Goal: Book appointment/travel/reservation

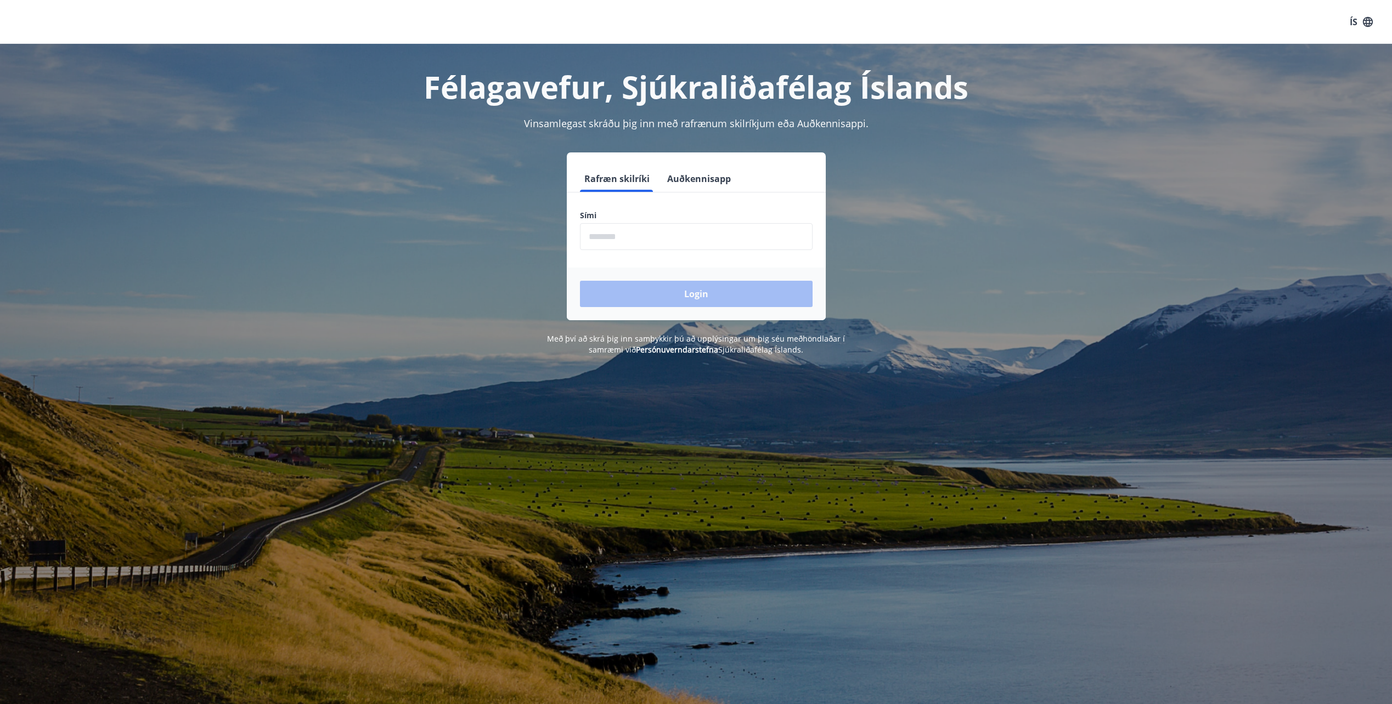
click at [644, 240] on input "phone" at bounding box center [696, 236] width 233 height 27
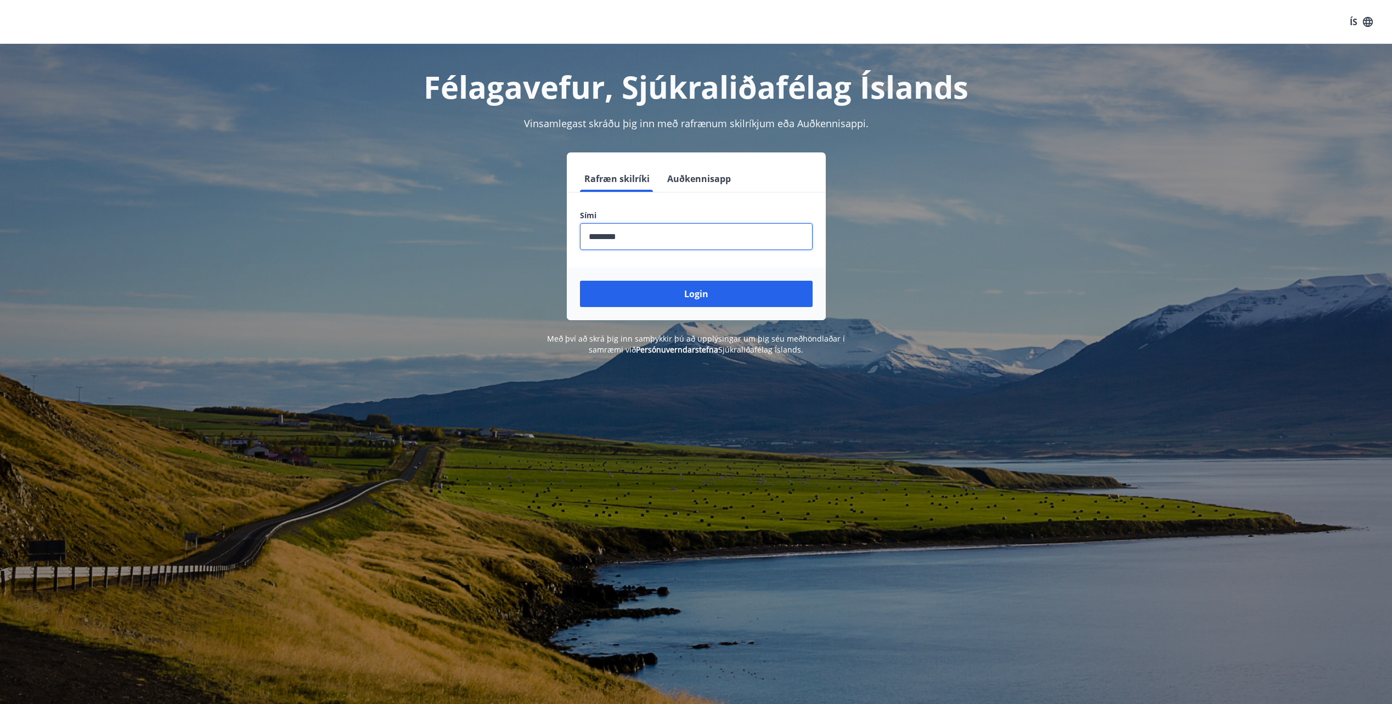
type input "********"
click at [580, 281] on button "Login" at bounding box center [696, 294] width 233 height 26
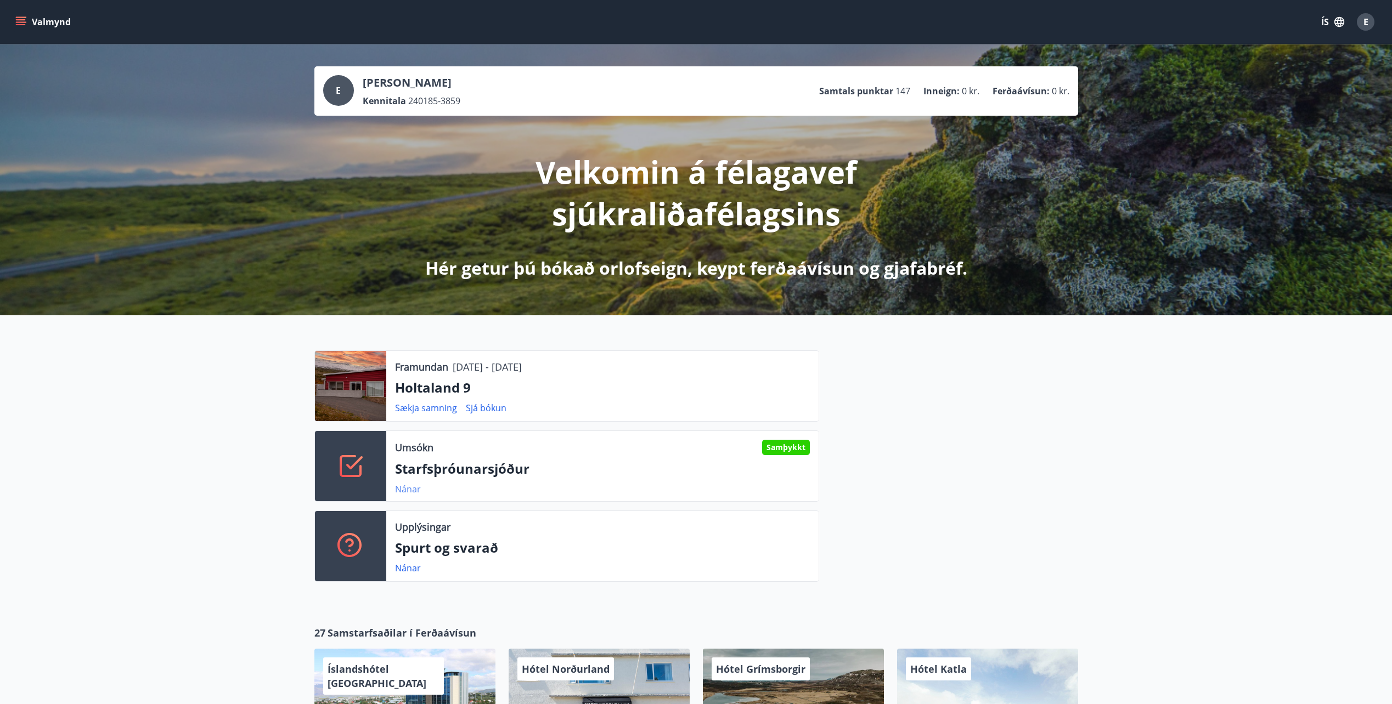
click at [411, 490] on link "Nánar" at bounding box center [408, 489] width 26 height 12
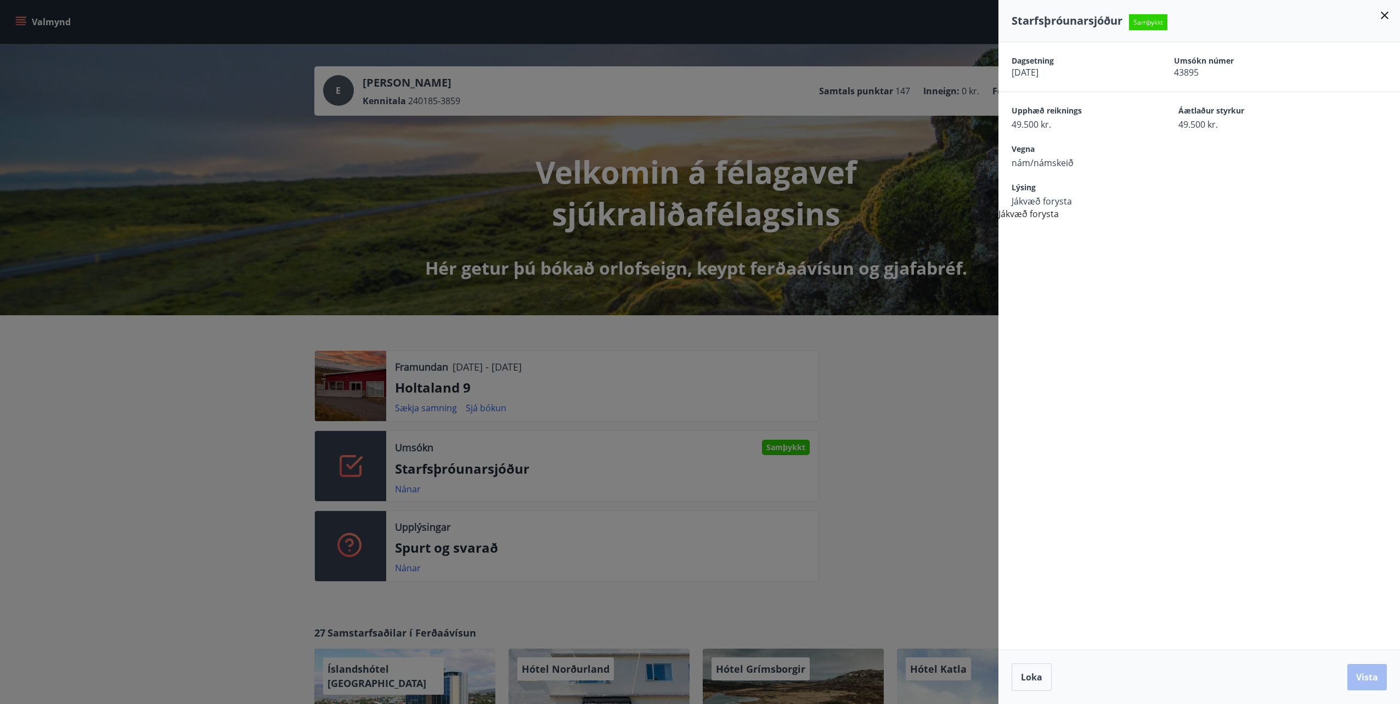
drag, startPoint x: 832, startPoint y: 378, endPoint x: 844, endPoint y: 382, distance: 12.8
click at [832, 377] on div at bounding box center [700, 352] width 1400 height 704
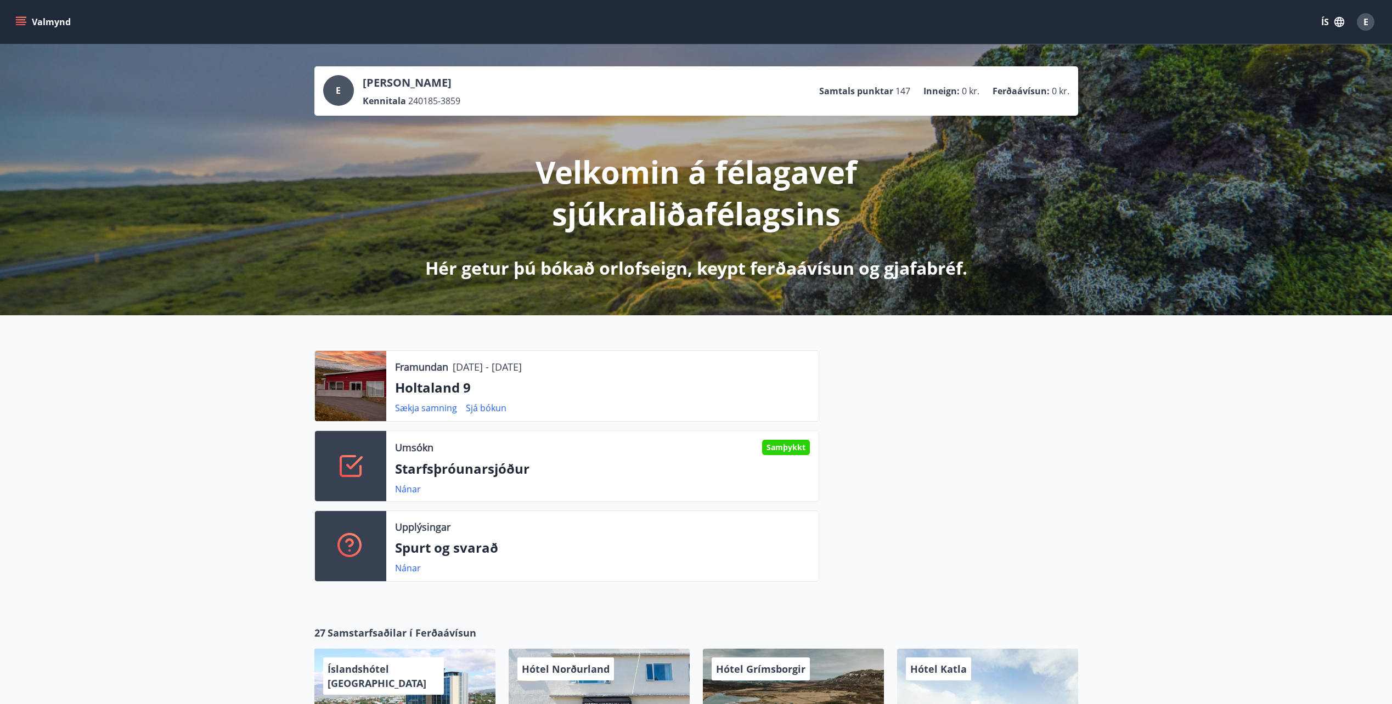
click at [23, 22] on icon "menu" at bounding box center [22, 21] width 12 height 1
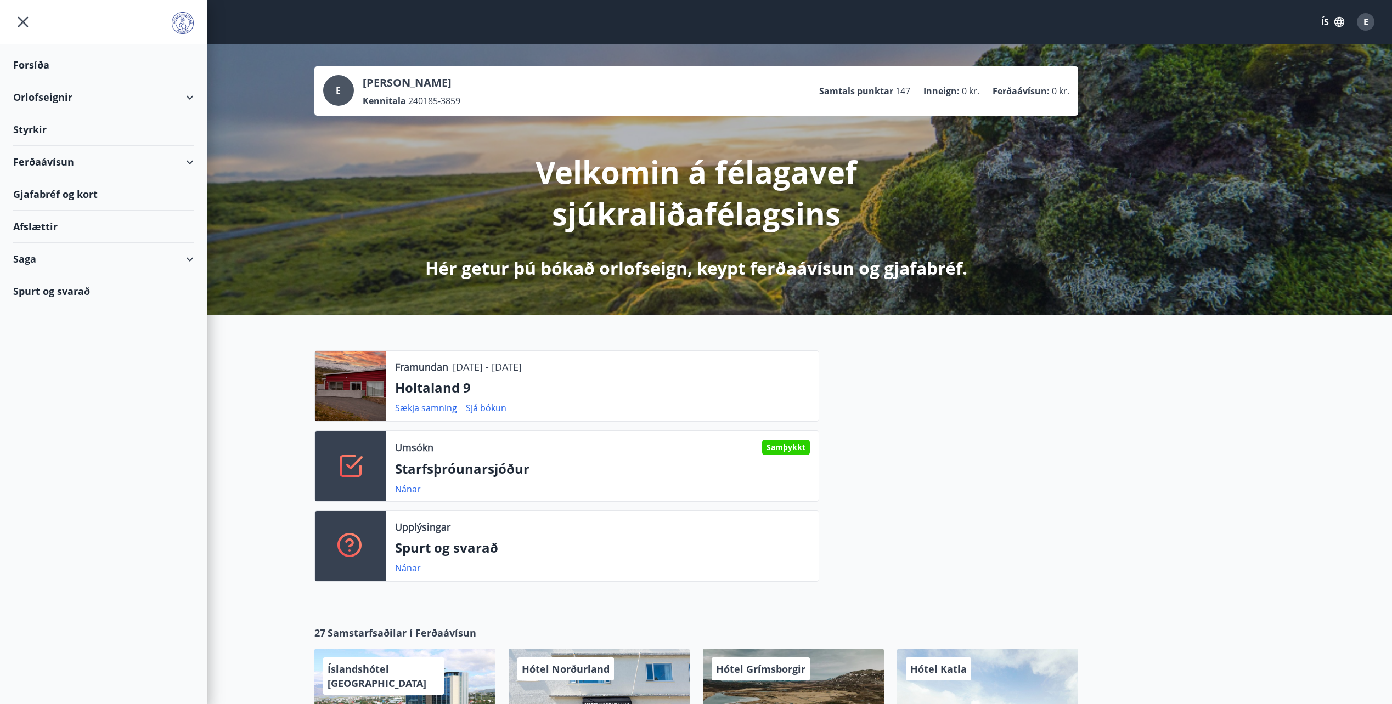
click at [190, 95] on div "Orlofseignir" at bounding box center [103, 97] width 180 height 32
click at [50, 146] on div "Bókunardagatal" at bounding box center [103, 148] width 163 height 23
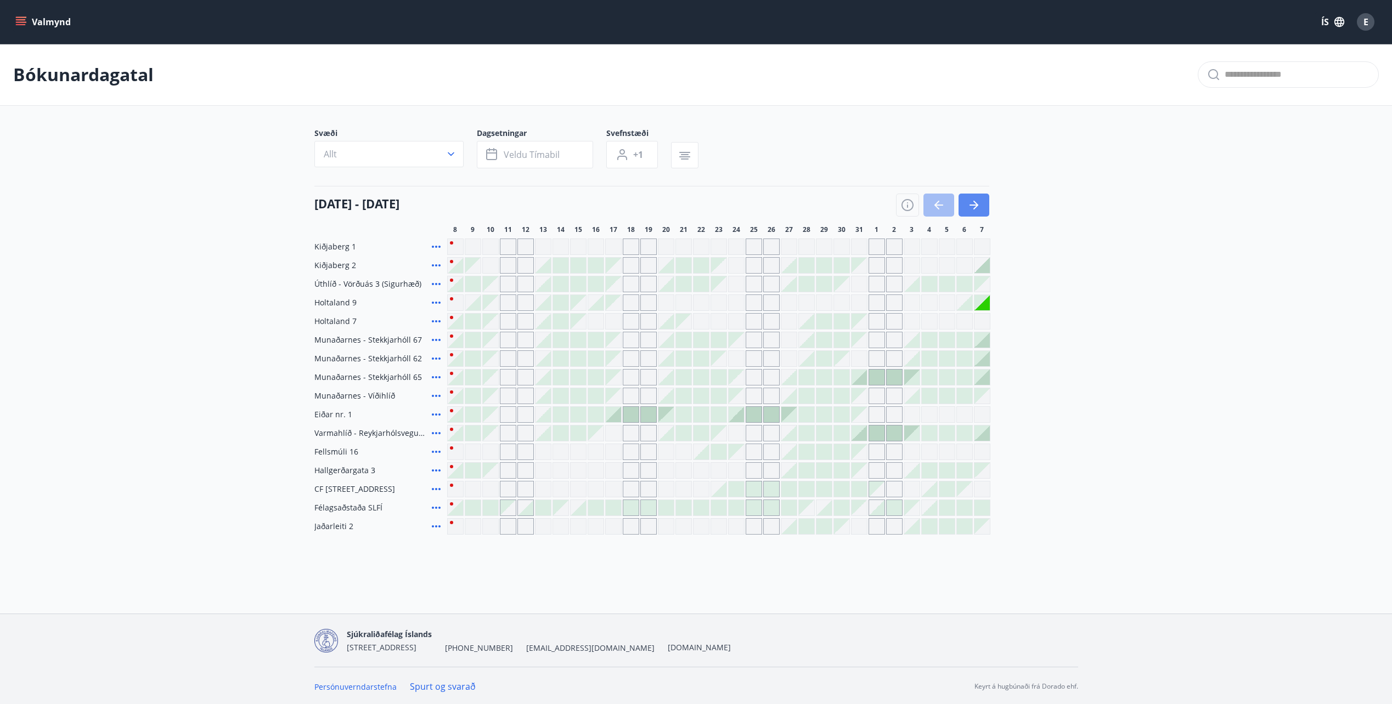
click at [975, 201] on icon "button" at bounding box center [973, 205] width 13 height 13
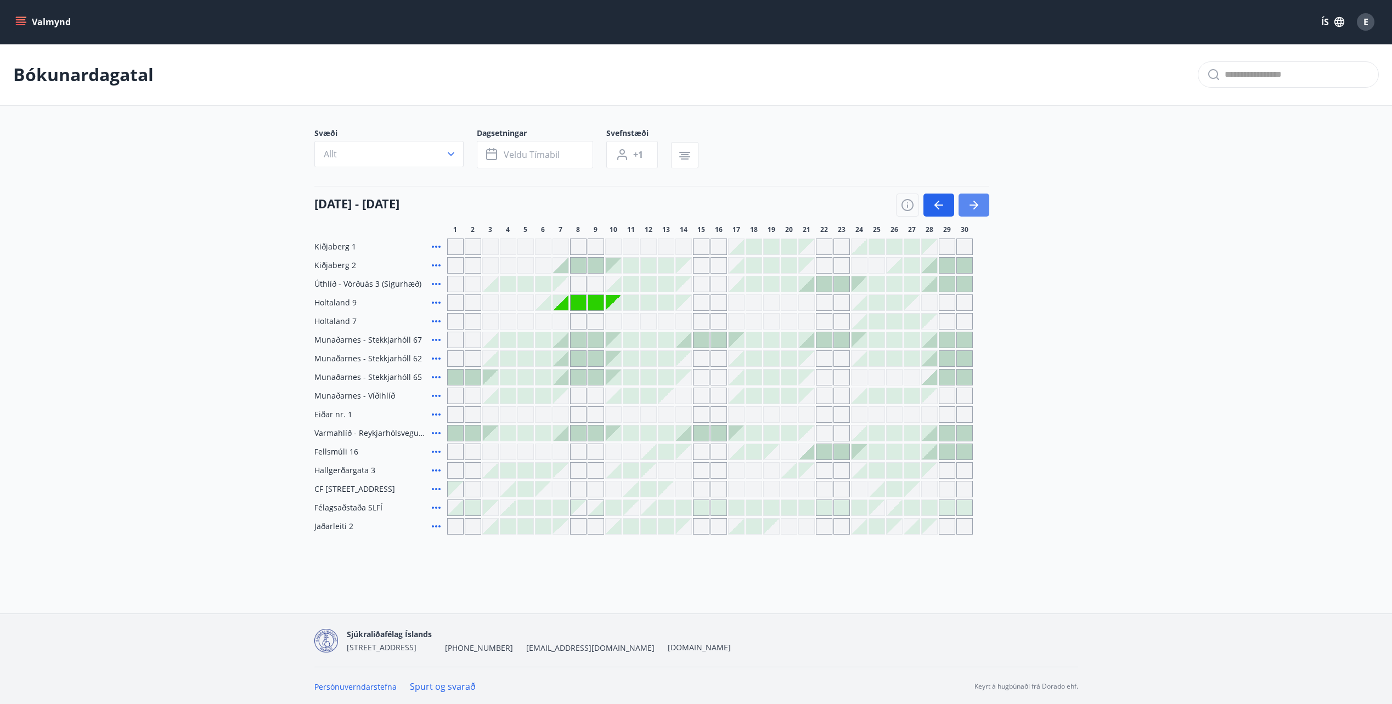
click at [975, 201] on icon "button" at bounding box center [973, 205] width 13 height 13
